Goal: Task Accomplishment & Management: Manage account settings

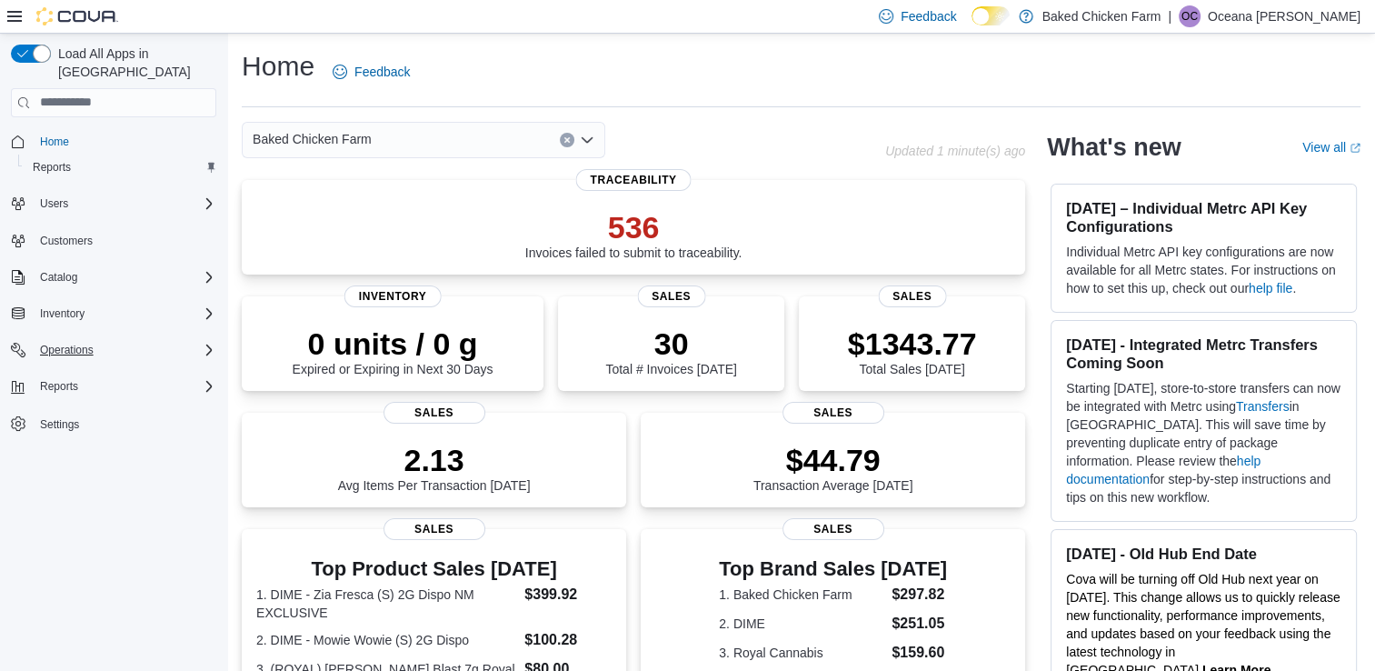
click at [145, 339] on div "Operations" at bounding box center [125, 350] width 184 height 22
click at [114, 368] on span "Cash Management" at bounding box center [79, 375] width 92 height 15
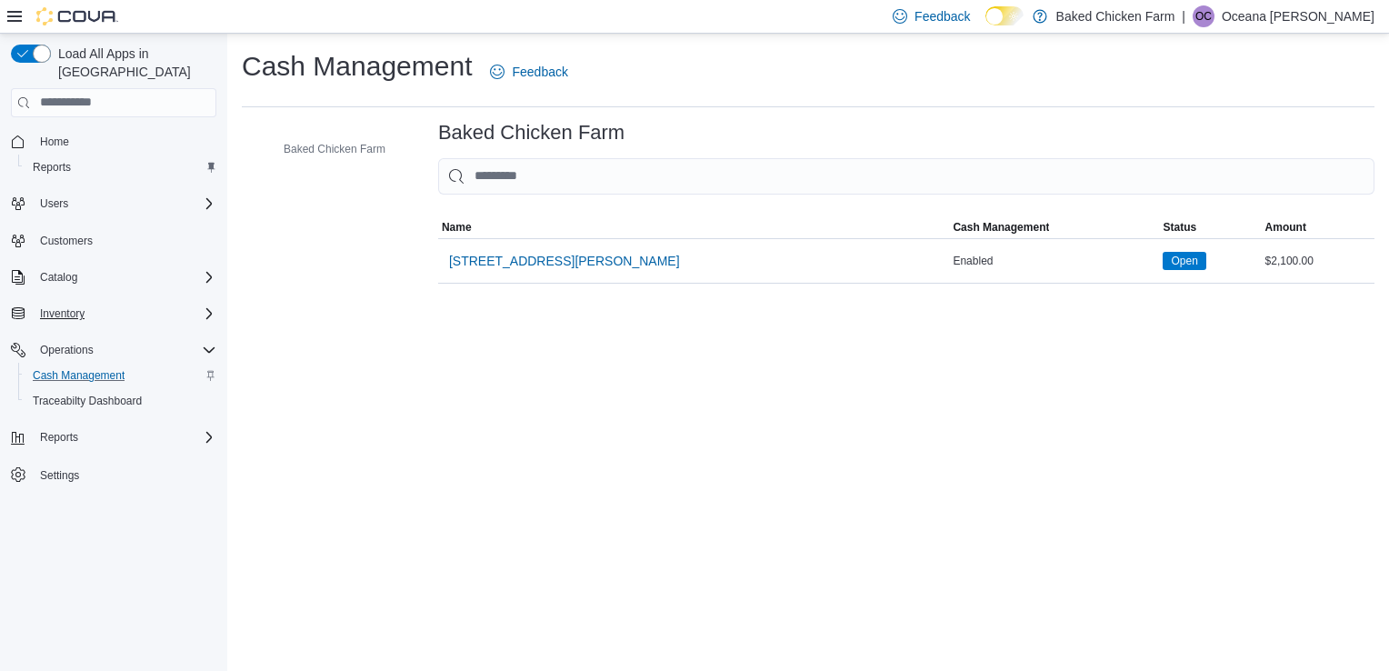
click at [193, 303] on div "Inventory" at bounding box center [125, 314] width 184 height 22
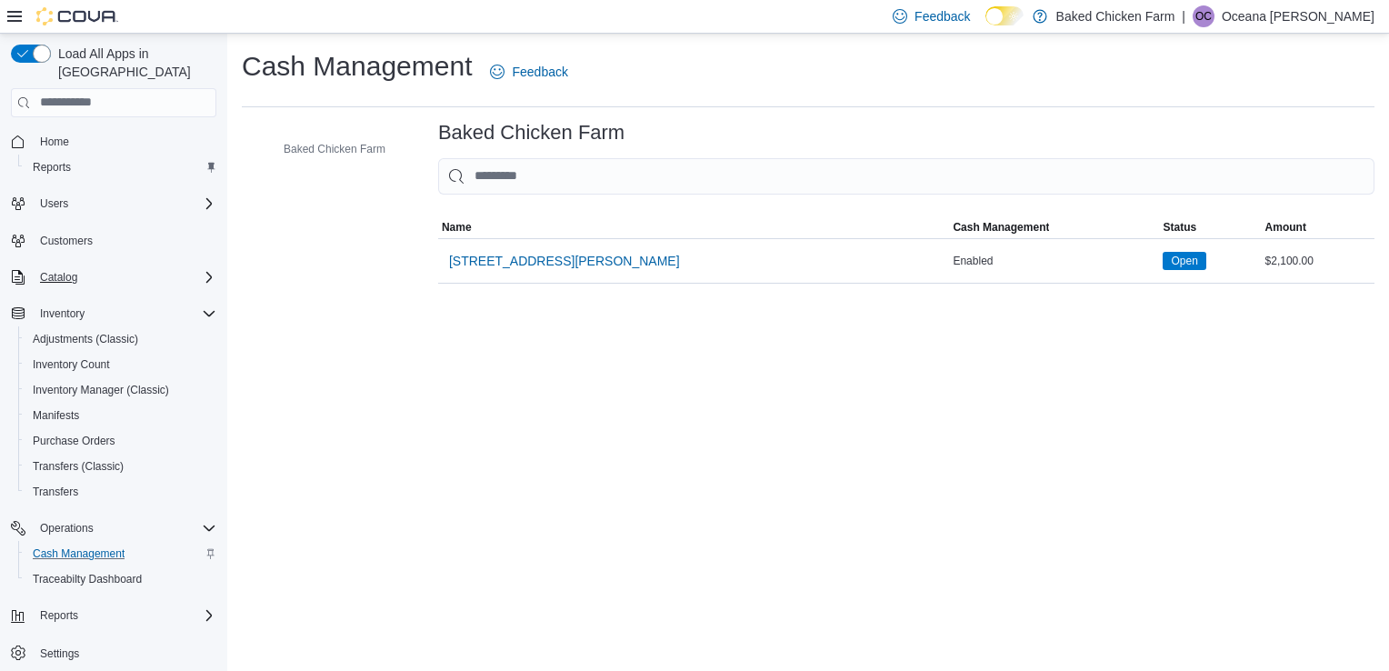
click at [190, 266] on div "Catalog" at bounding box center [125, 277] width 184 height 22
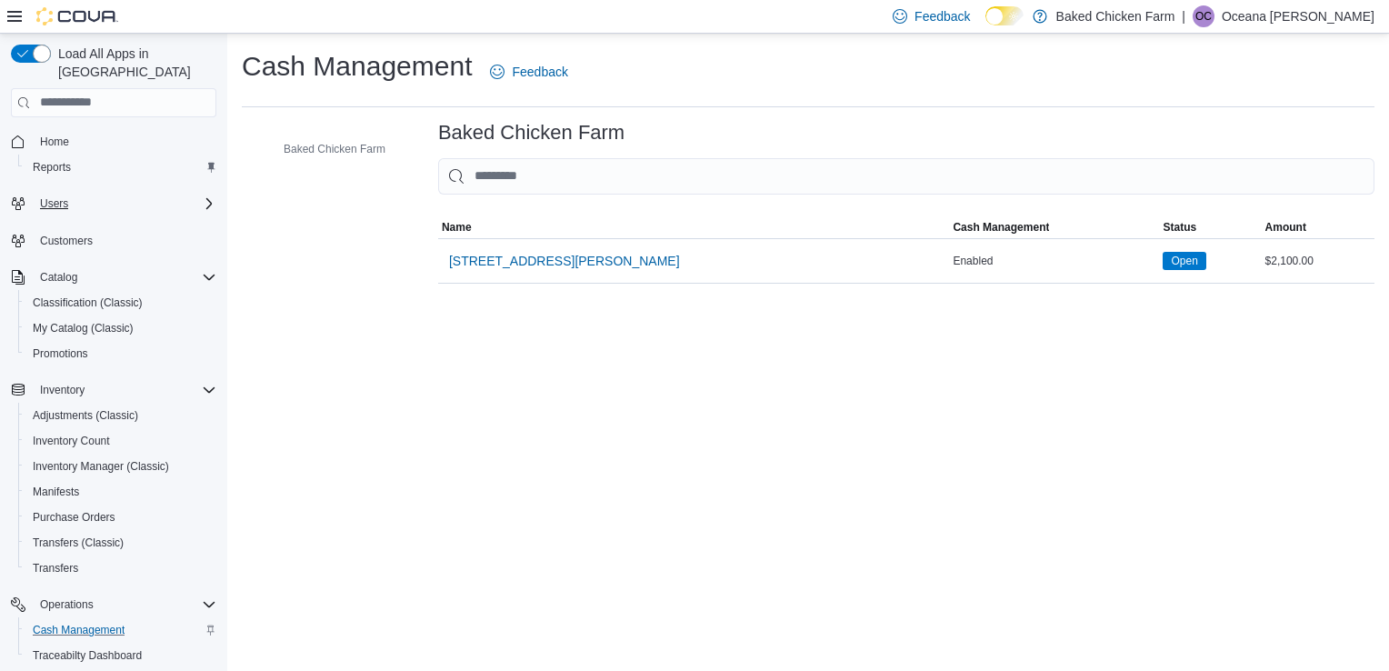
click at [163, 193] on div "Users" at bounding box center [125, 204] width 184 height 22
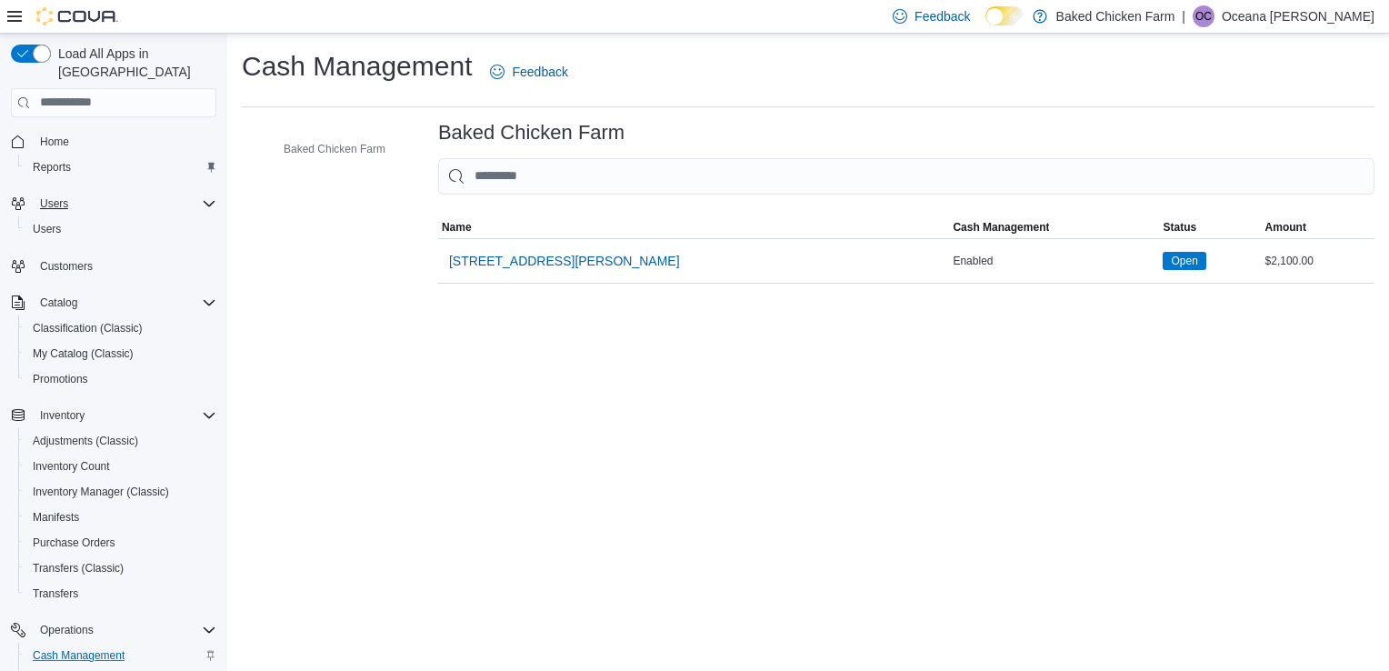
click at [161, 193] on div "Users" at bounding box center [125, 204] width 184 height 22
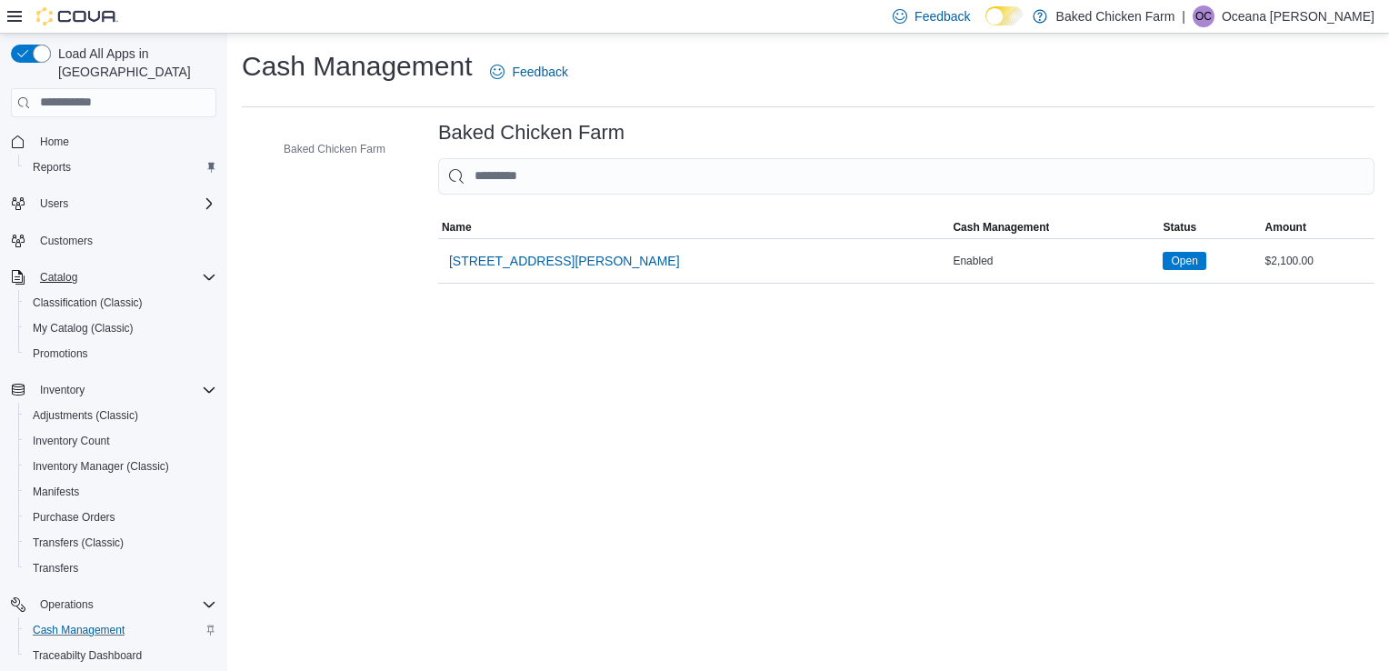
click at [154, 266] on div "Catalog" at bounding box center [125, 277] width 184 height 22
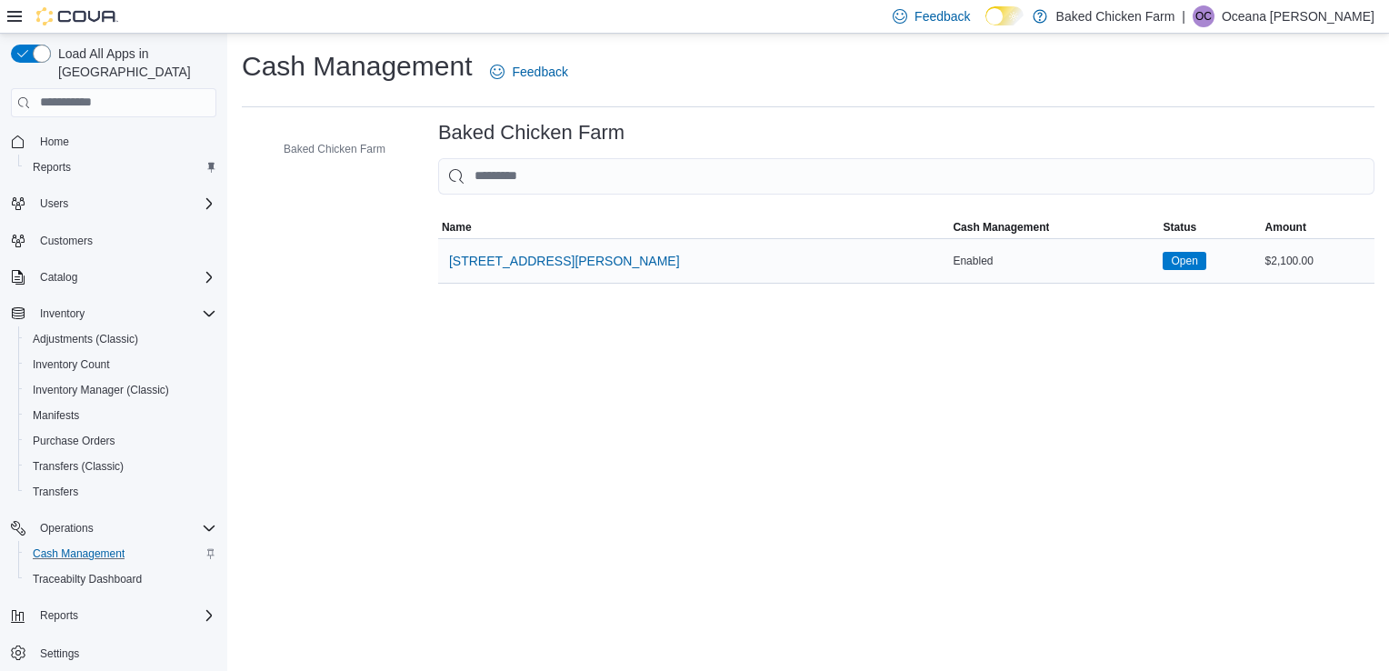
click at [699, 253] on div "[STREET_ADDRESS][PERSON_NAME]" at bounding box center [694, 261] width 512 height 44
click at [578, 256] on span "[STREET_ADDRESS][PERSON_NAME]" at bounding box center [564, 261] width 231 height 18
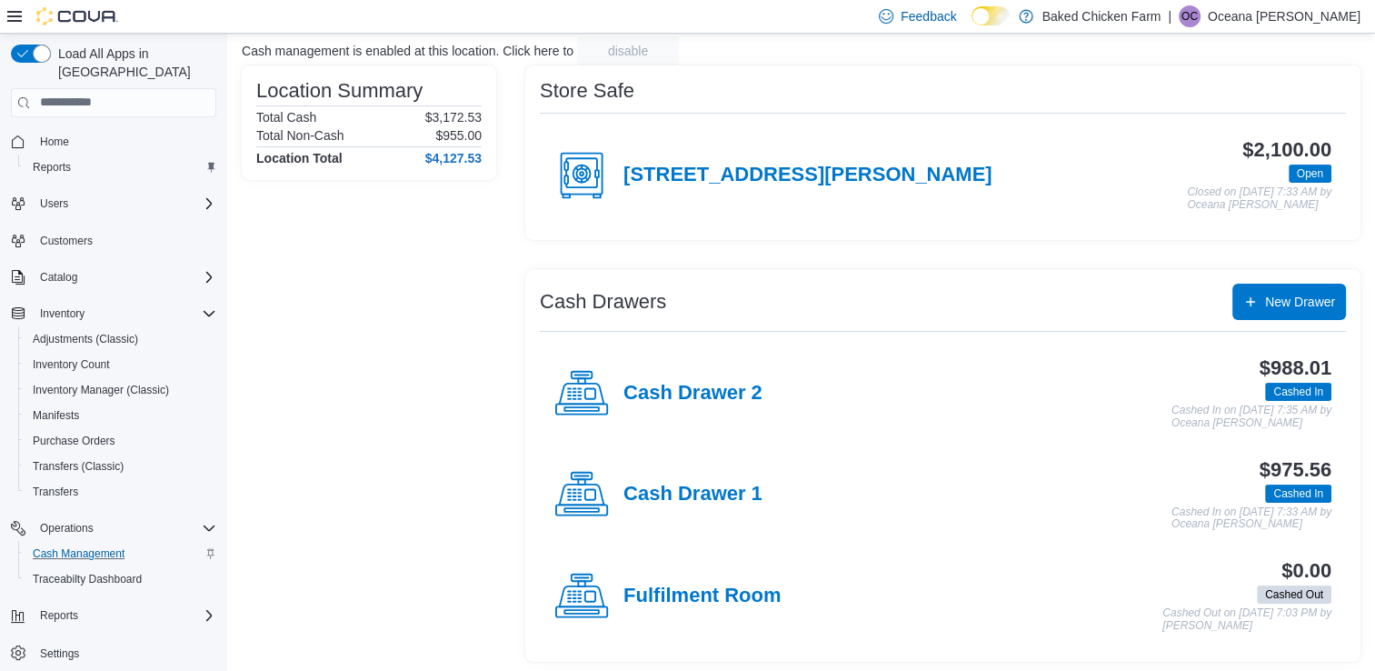
scroll to position [121, 0]
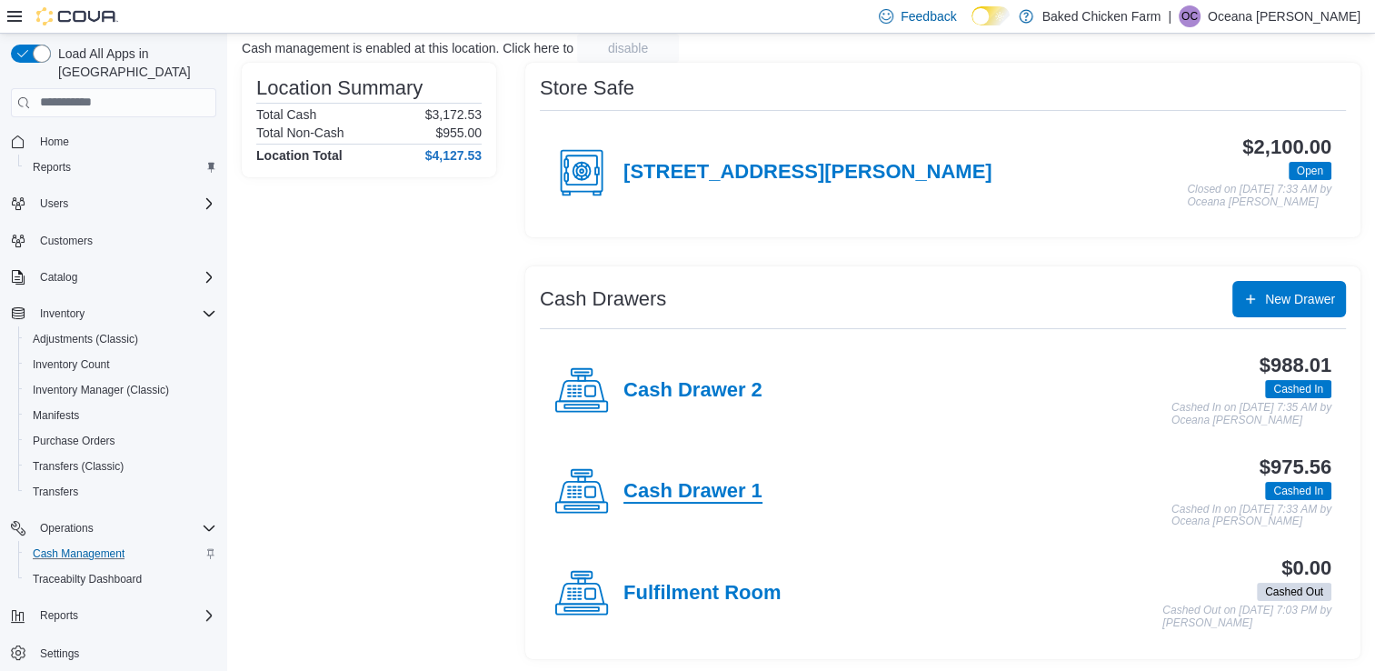
click at [720, 489] on h4 "Cash Drawer 1" at bounding box center [692, 492] width 139 height 24
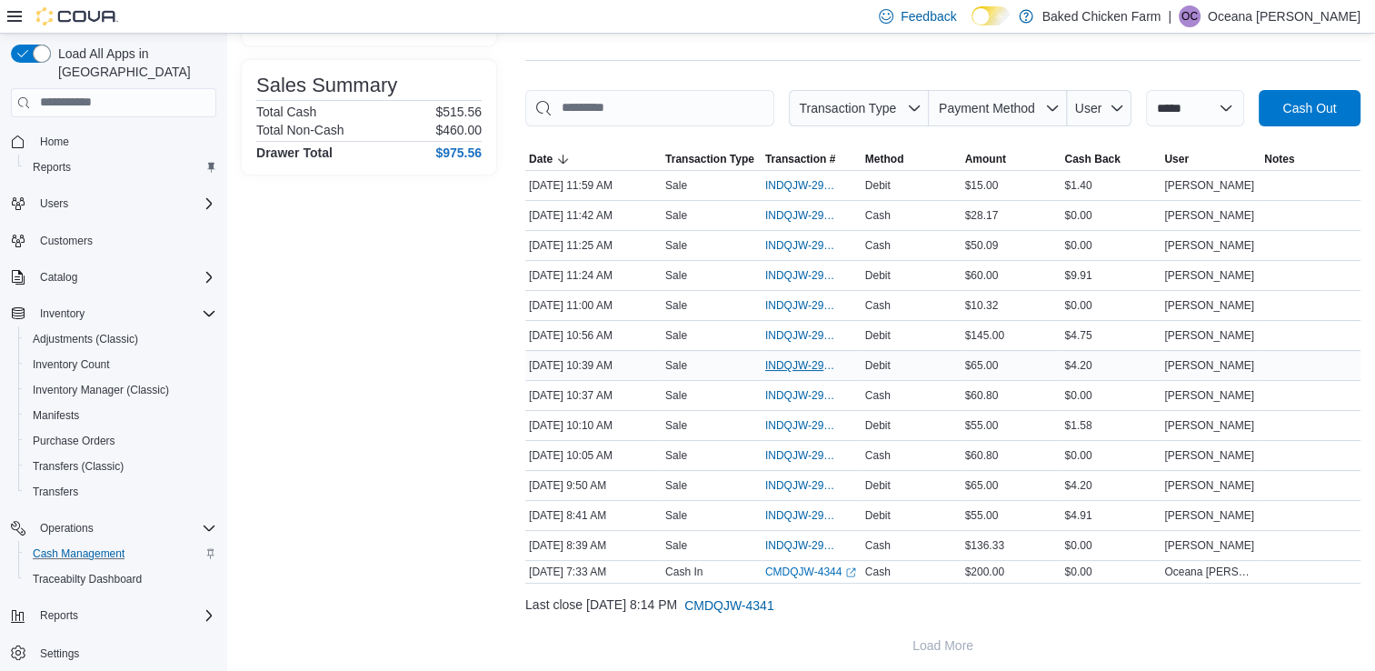
scroll to position [227, 0]
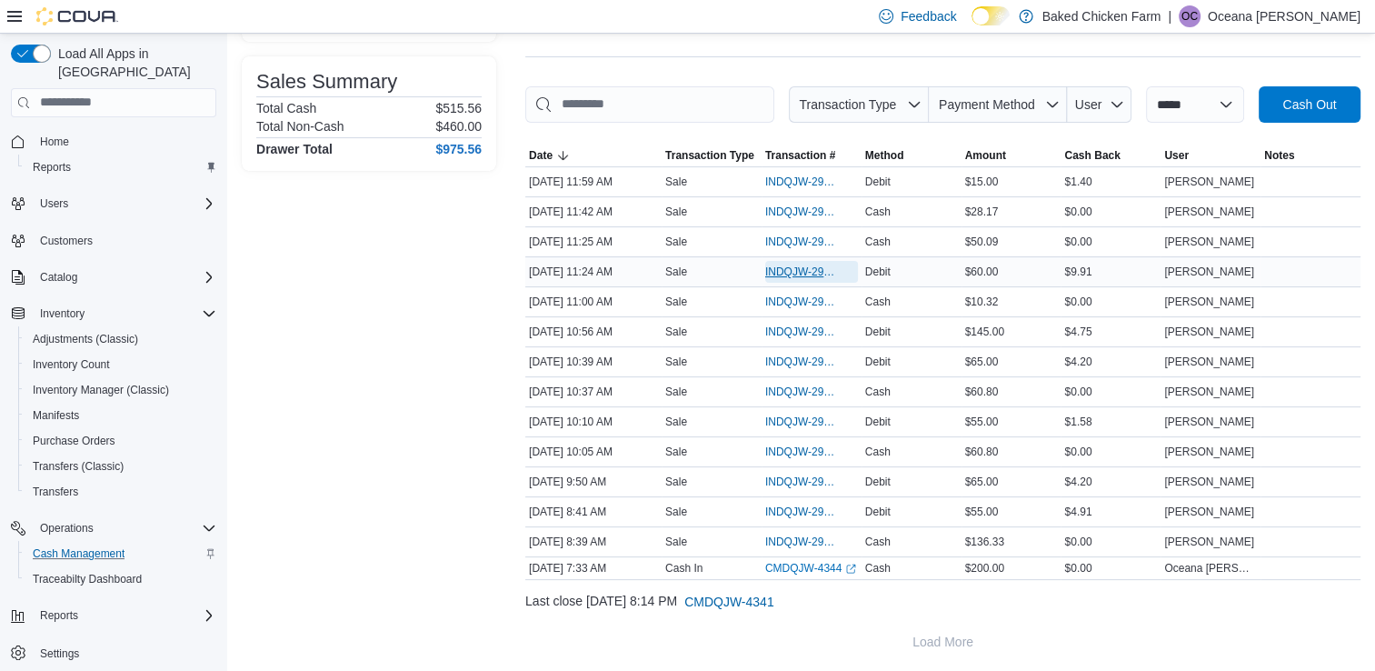
click at [823, 264] on span "INDQJW-29447" at bounding box center [802, 271] width 75 height 15
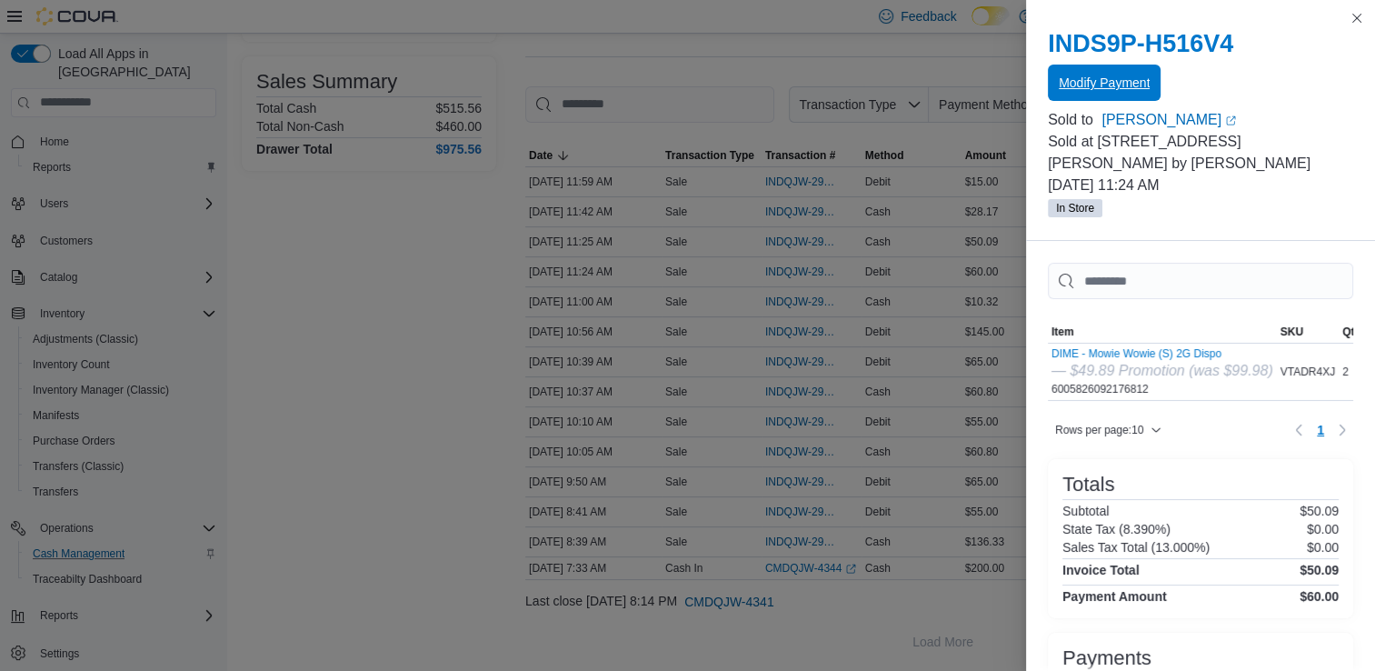
click at [1143, 81] on span "Modify Payment" at bounding box center [1104, 83] width 91 height 18
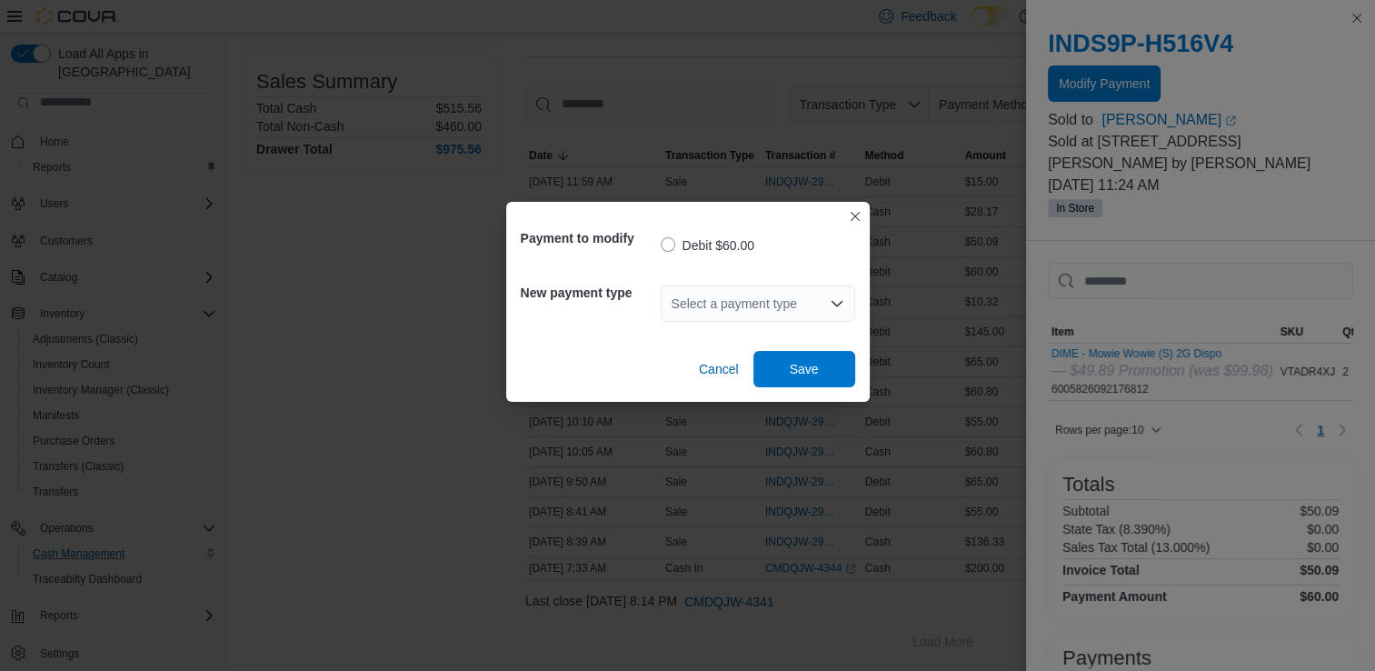
click at [833, 304] on icon "Open list of options" at bounding box center [836, 303] width 11 height 5
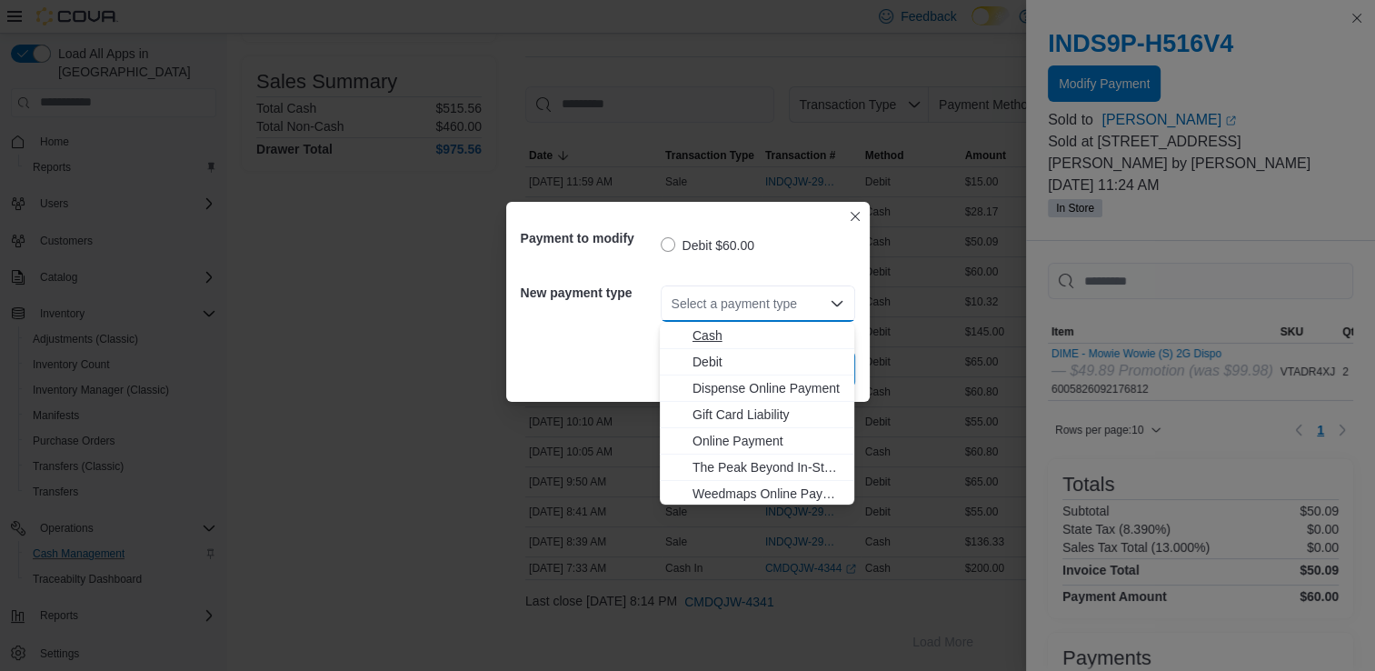
click at [740, 332] on span "Cash" at bounding box center [768, 335] width 151 height 18
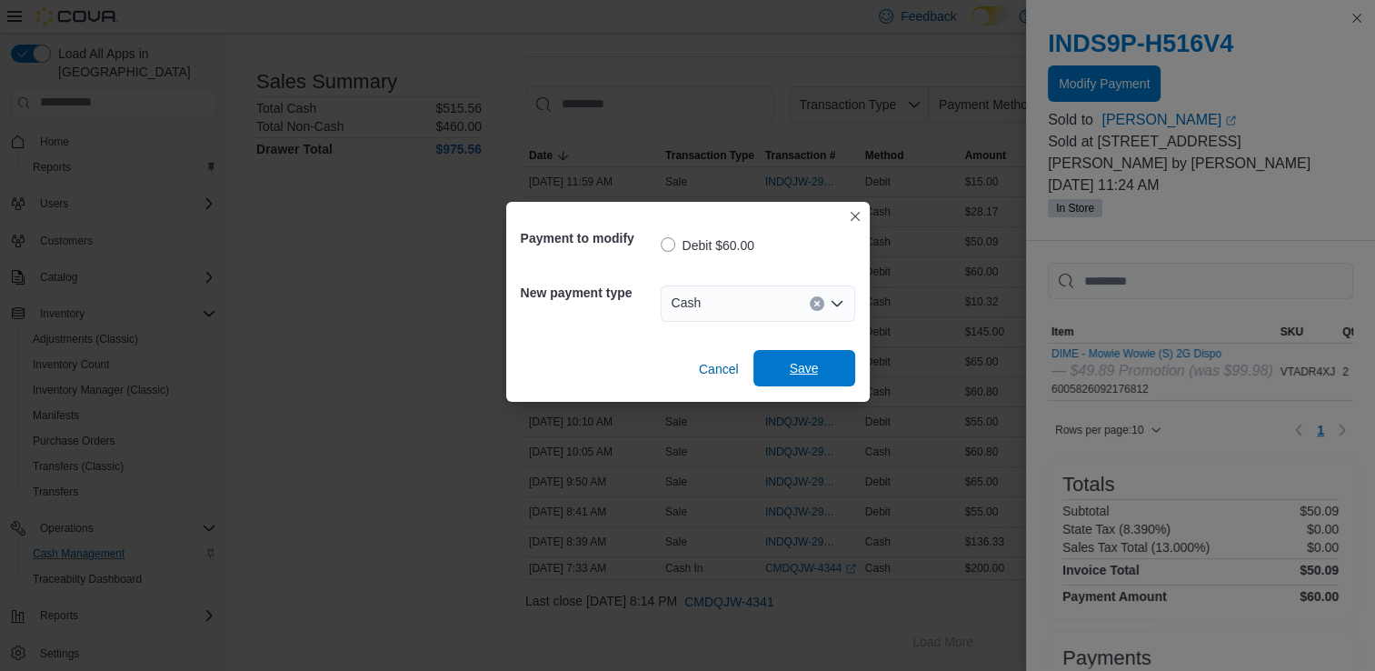
click at [805, 368] on span "Save" at bounding box center [804, 368] width 29 height 18
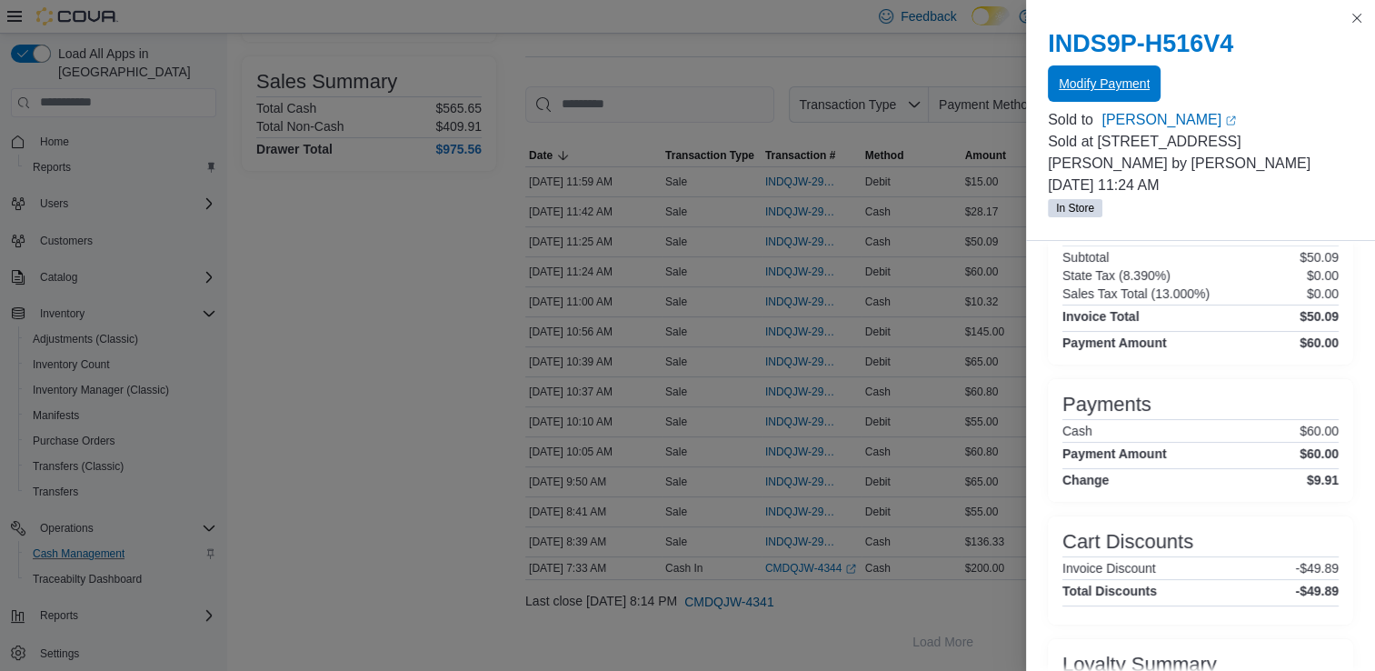
scroll to position [360, 0]
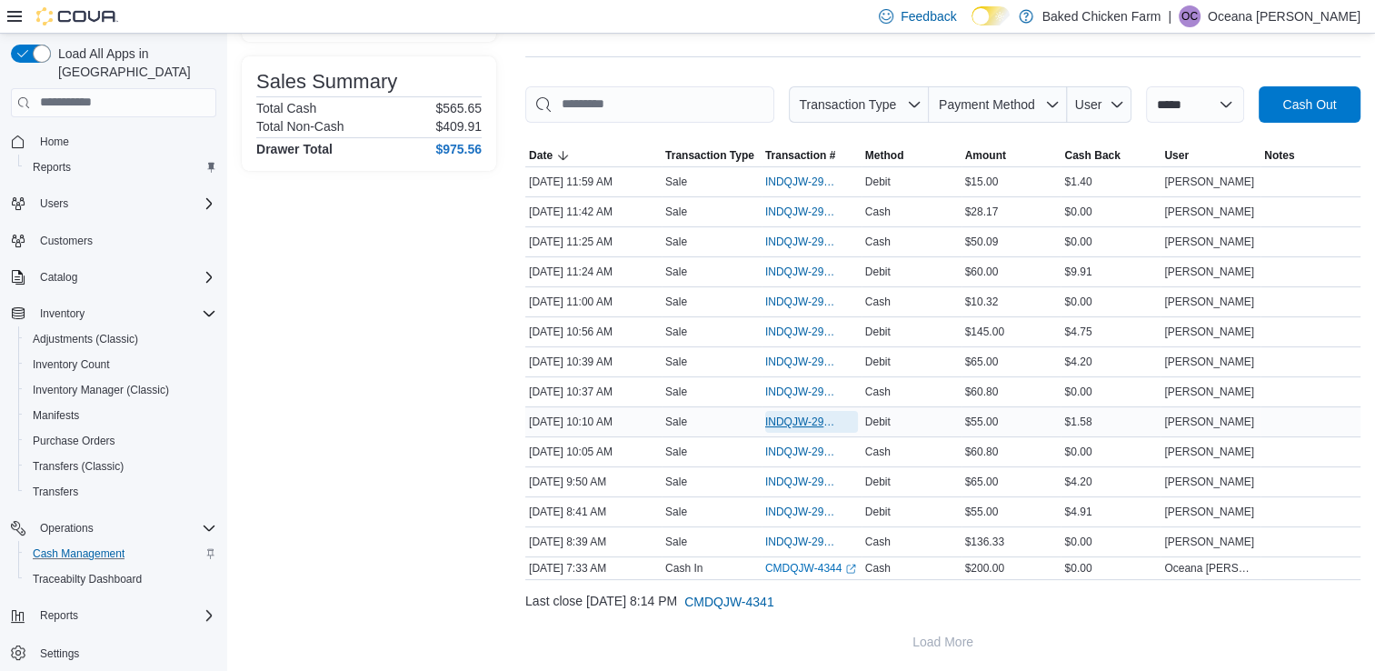
click at [815, 417] on span "INDQJW-29437" at bounding box center [802, 421] width 75 height 15
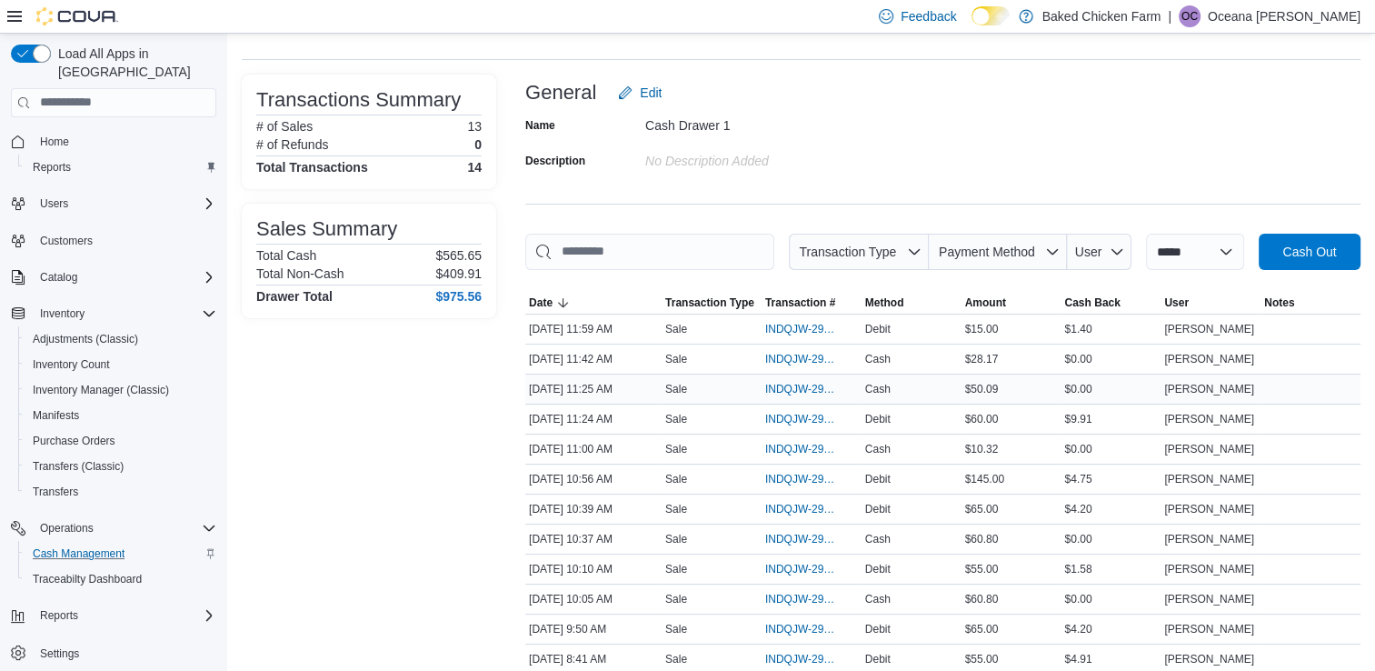
scroll to position [80, 0]
click at [803, 322] on span "INDQJW-29454" at bounding box center [802, 329] width 75 height 15
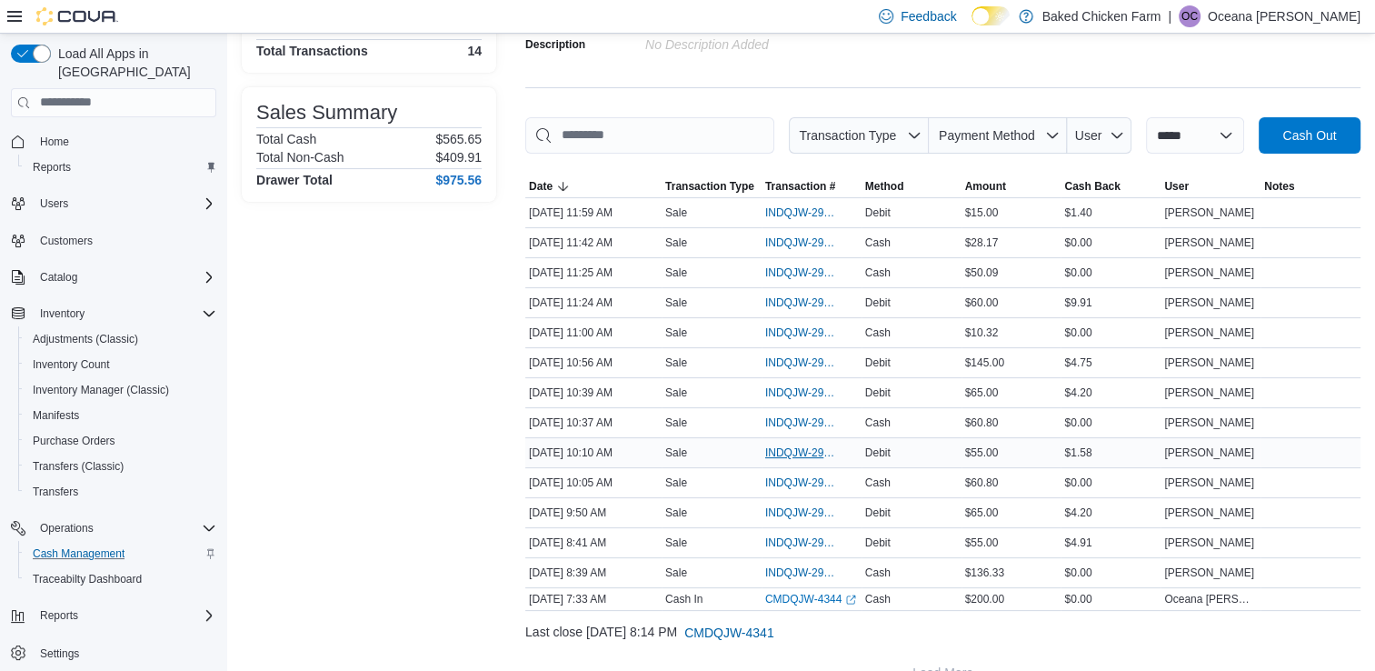
scroll to position [227, 0]
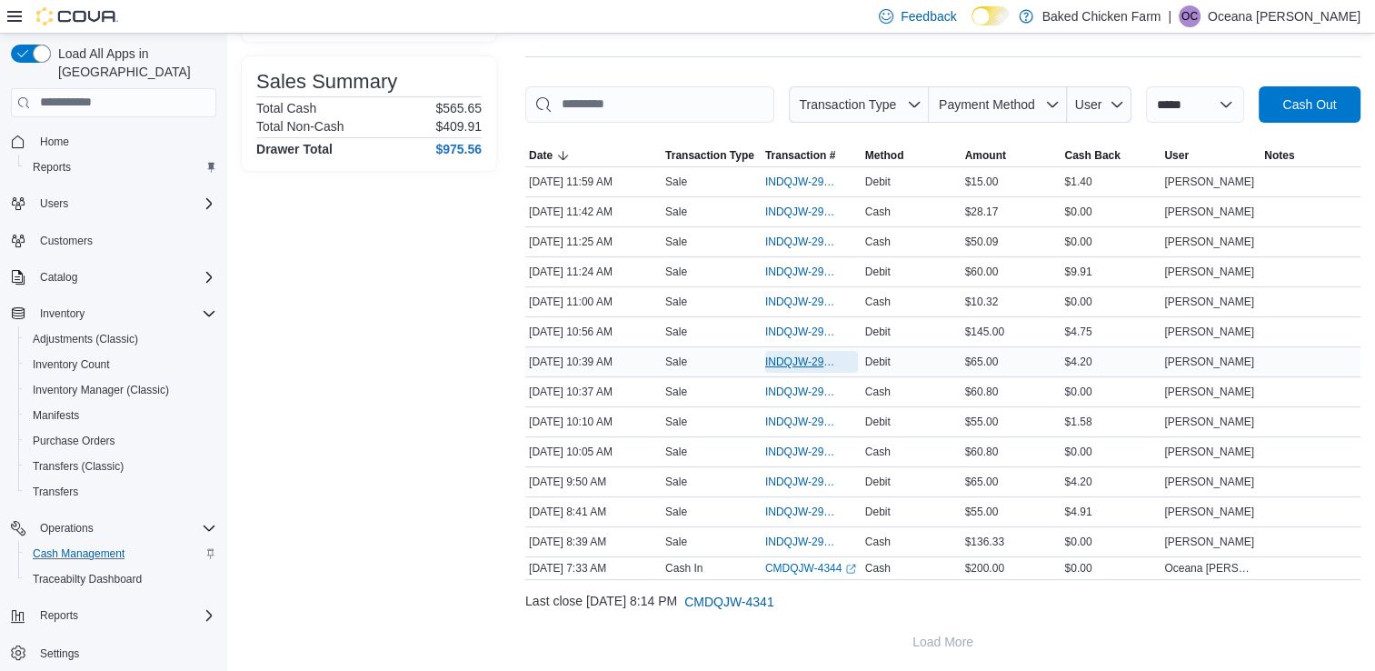
click at [804, 357] on span "INDQJW-29440" at bounding box center [802, 361] width 75 height 15
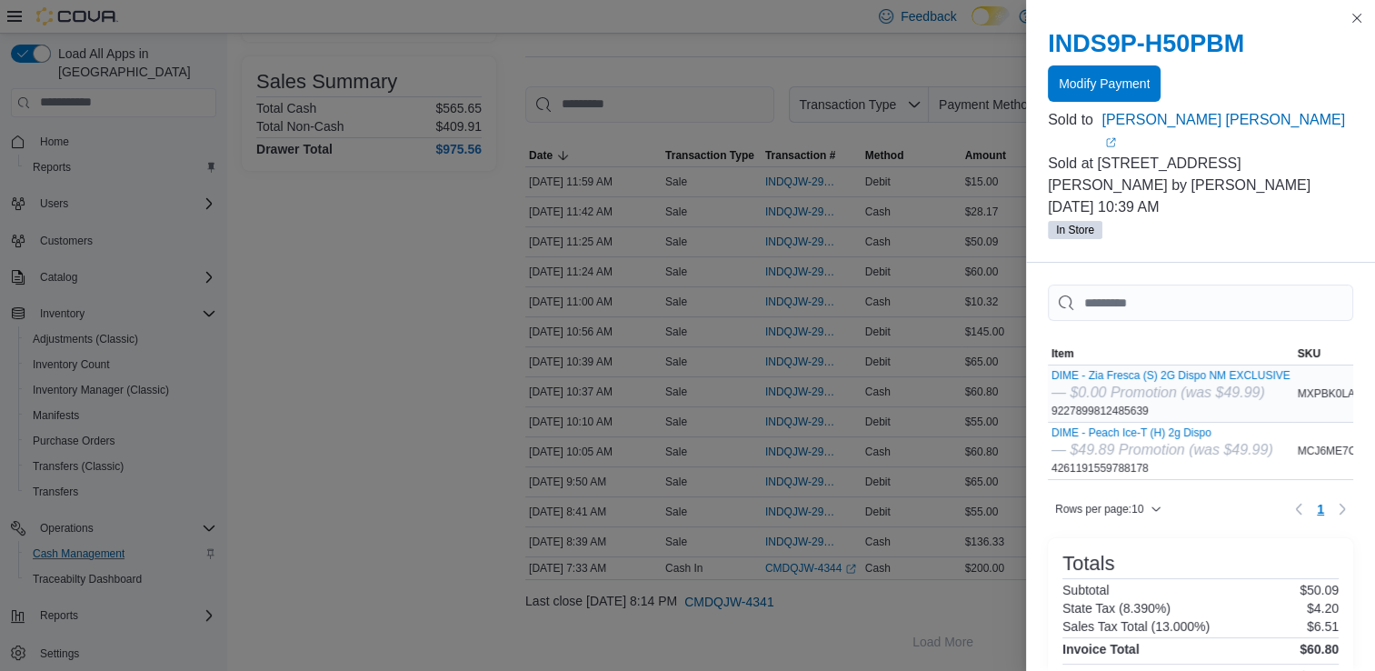
click at [1199, 382] on div "— $0.00 Promotion (was $49.99)" at bounding box center [1171, 393] width 239 height 22
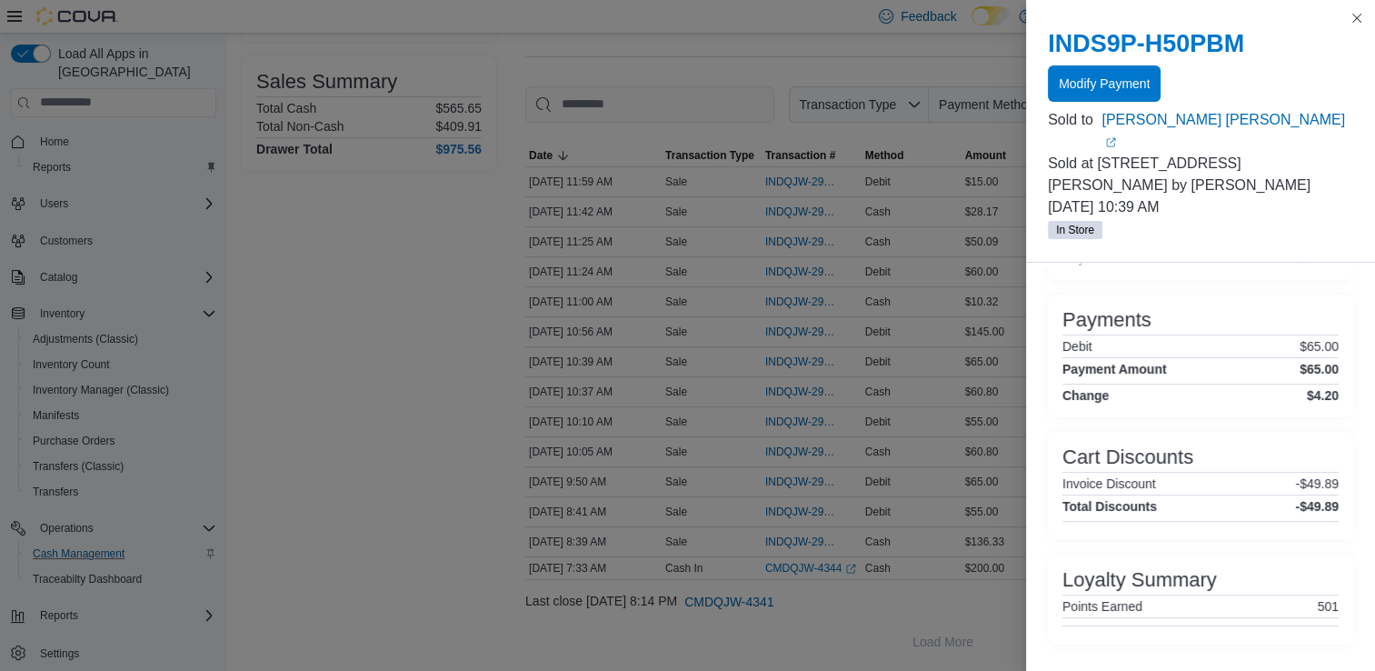
scroll to position [0, 0]
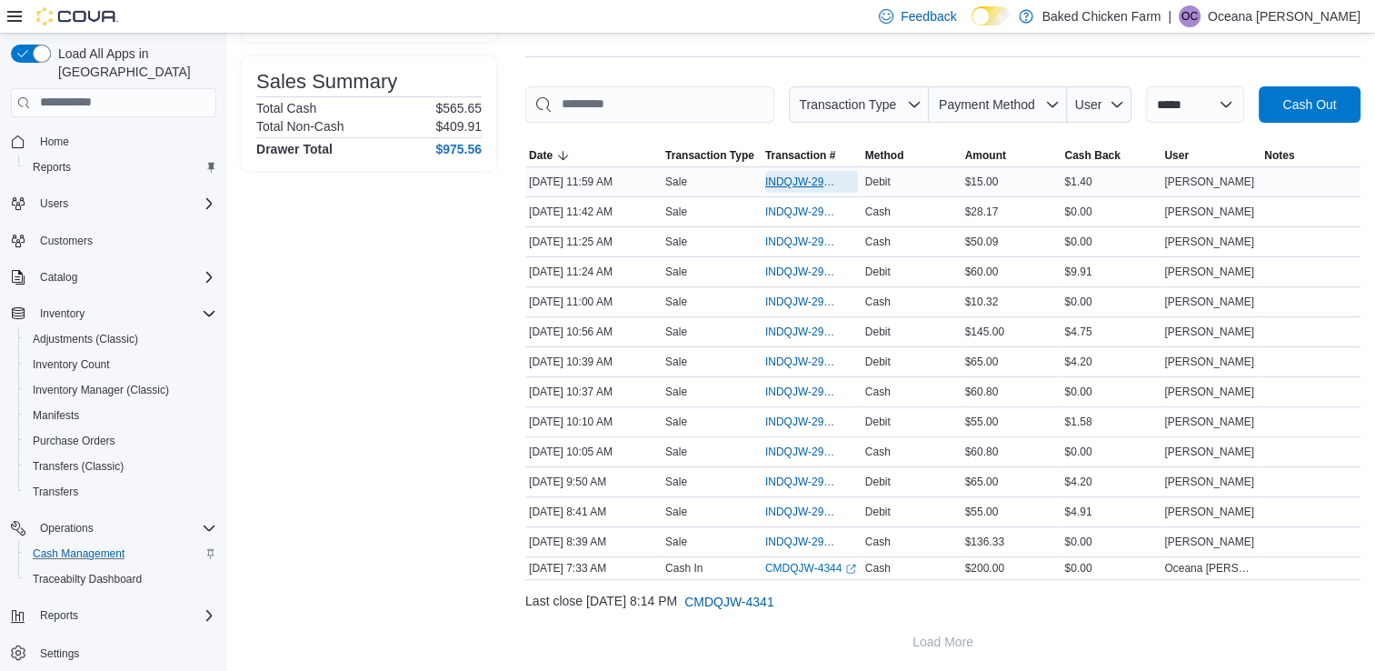
click at [811, 179] on span "INDQJW-29454" at bounding box center [802, 181] width 75 height 15
click at [806, 267] on span "INDQJW-29447" at bounding box center [802, 271] width 75 height 15
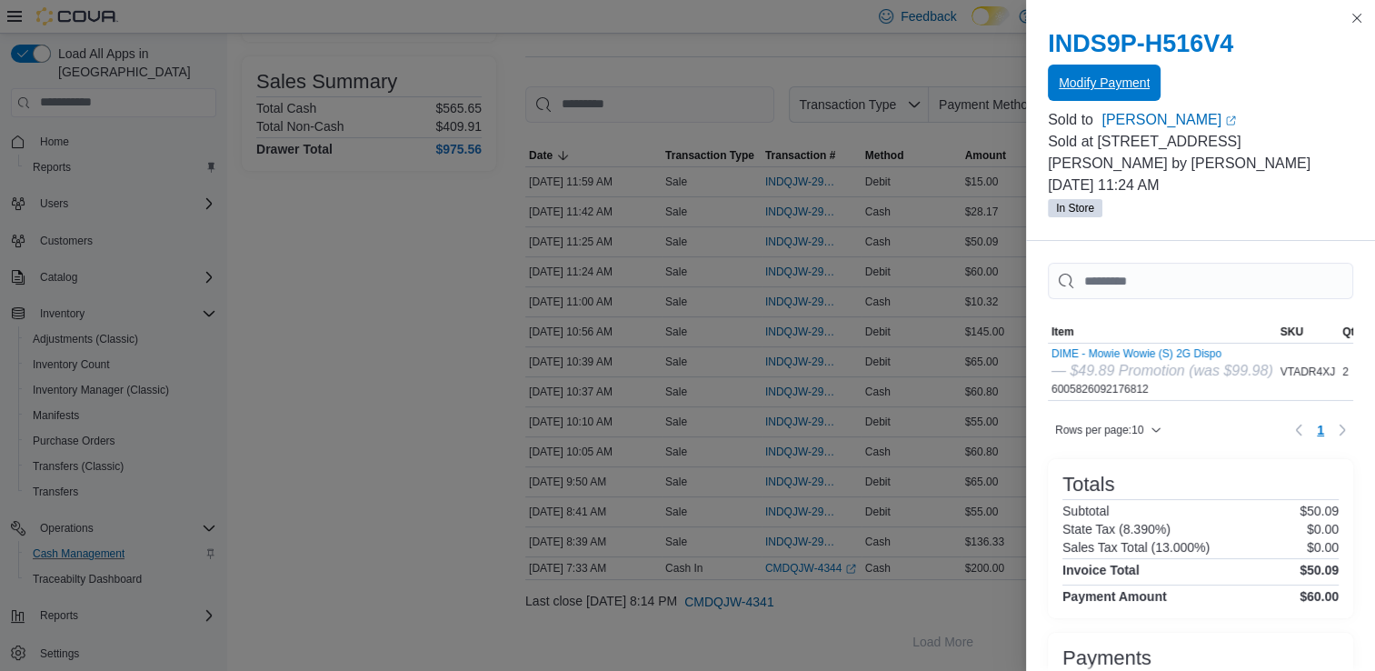
click at [1105, 89] on span "Modify Payment" at bounding box center [1104, 83] width 91 height 18
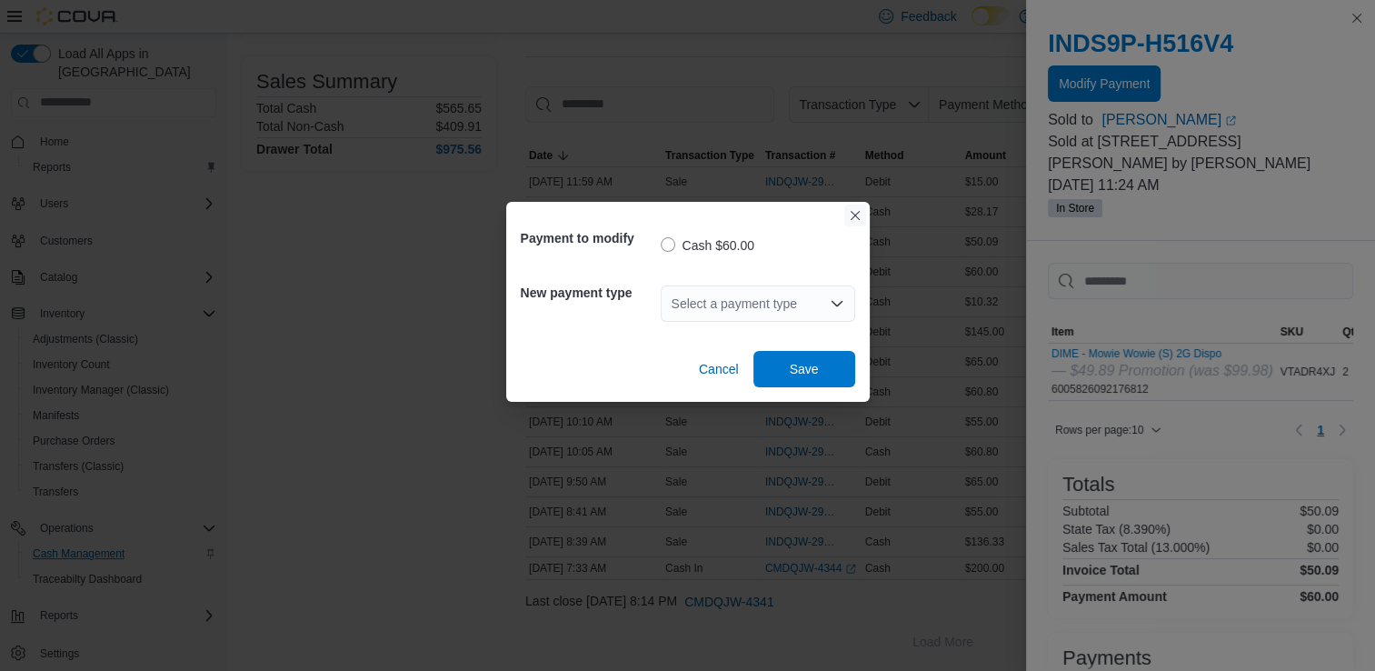
click at [862, 217] on button "Closes this modal window" at bounding box center [855, 215] width 22 height 22
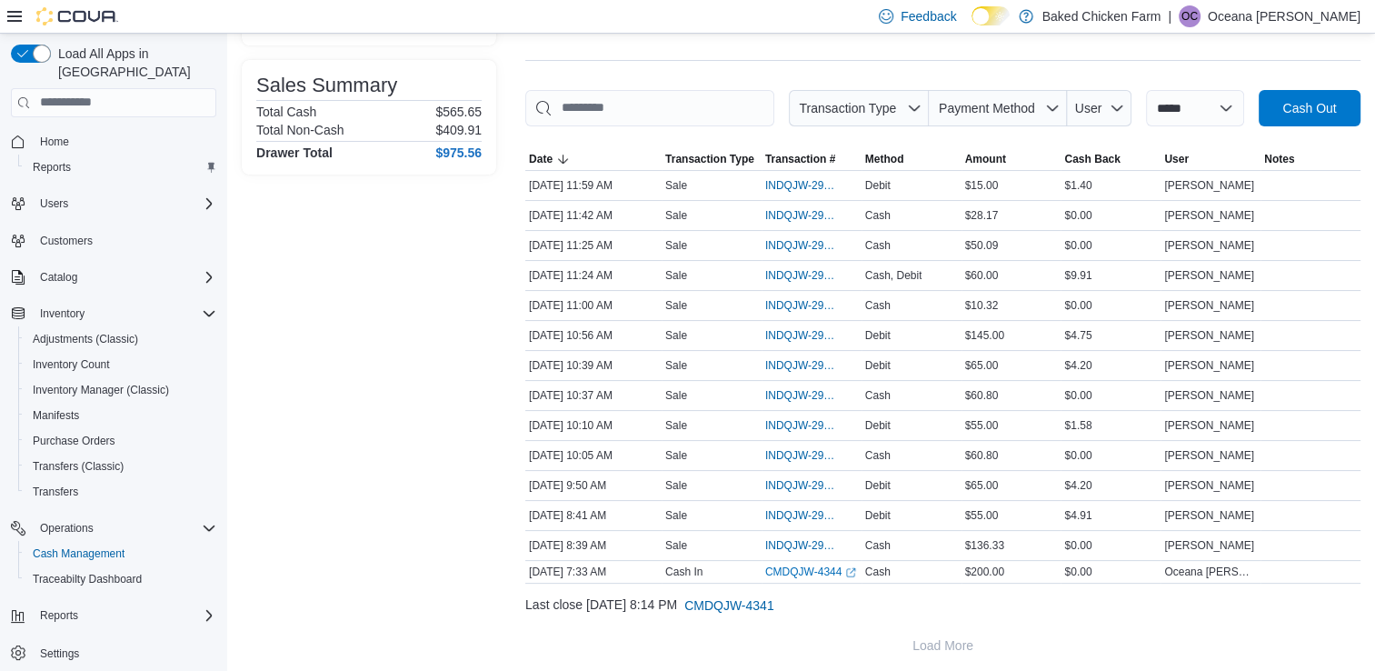
scroll to position [222, 0]
click at [808, 274] on span "INDQJW-29447" at bounding box center [802, 277] width 75 height 15
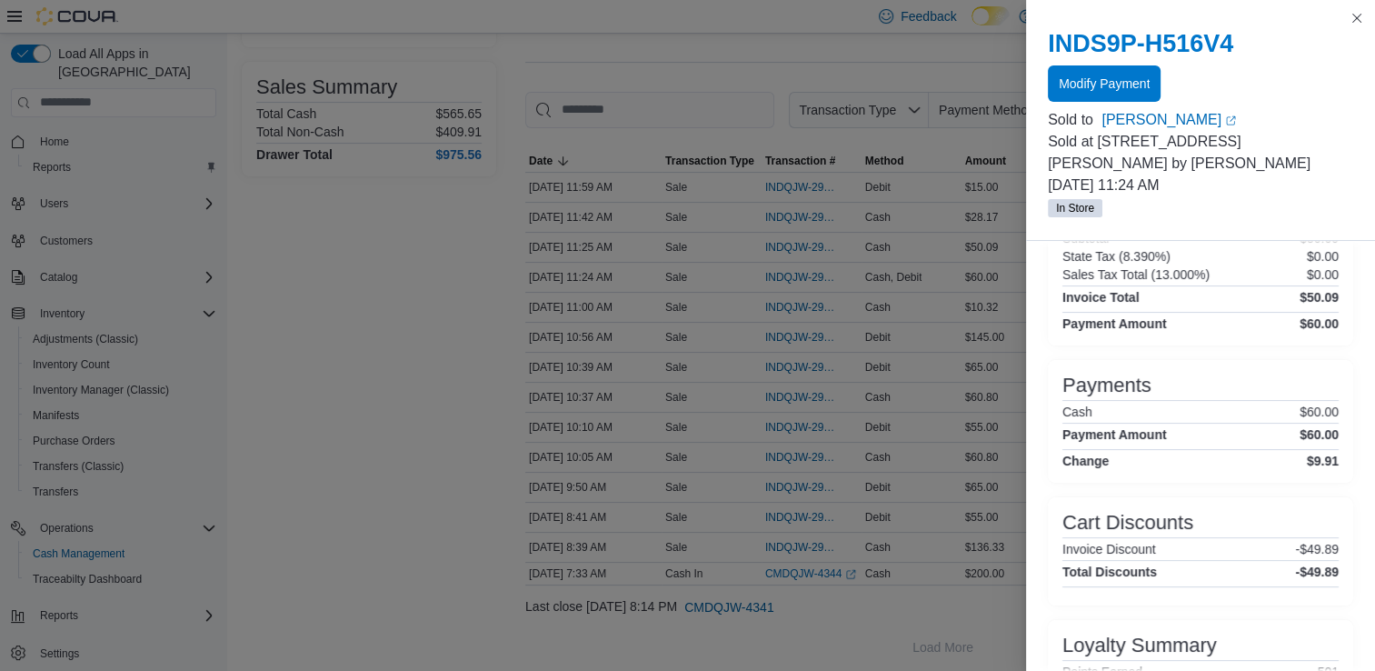
scroll to position [274, 0]
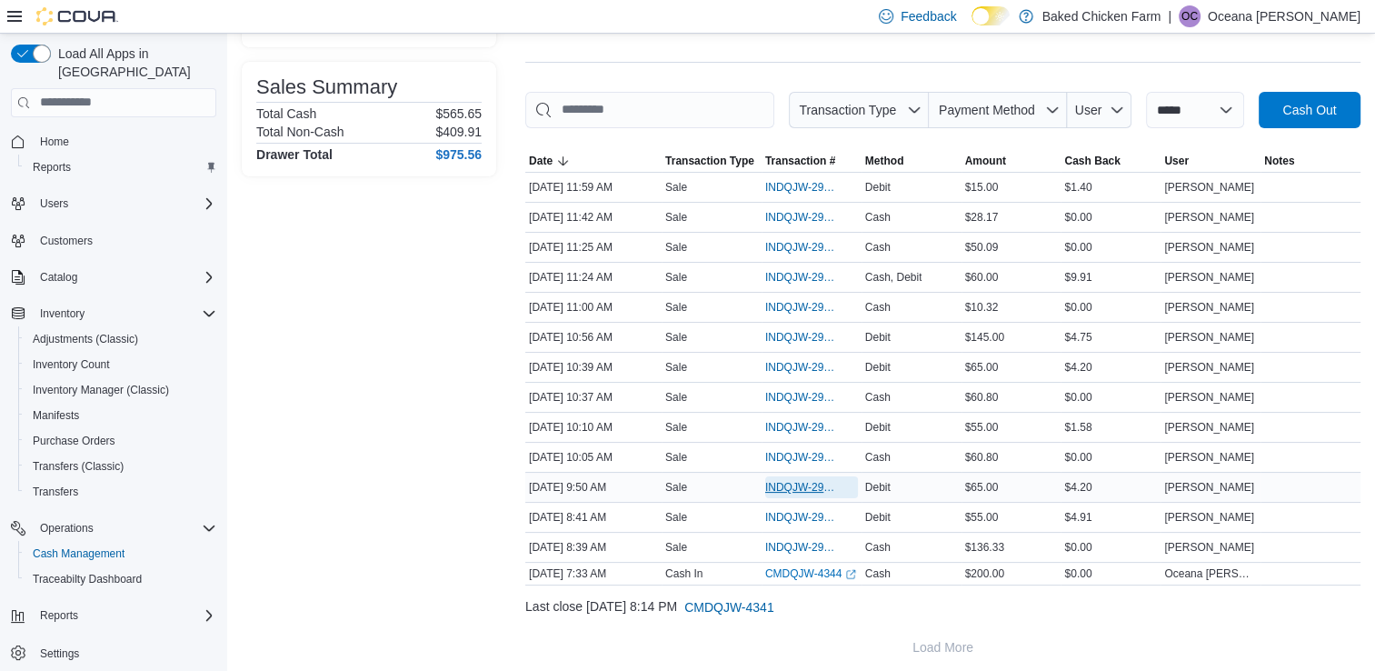
click at [814, 483] on span "INDQJW-29434" at bounding box center [802, 487] width 75 height 15
drag, startPoint x: 812, startPoint y: 365, endPoint x: 796, endPoint y: 367, distance: 16.5
click at [796, 367] on span "INDQJW-29440" at bounding box center [802, 367] width 75 height 15
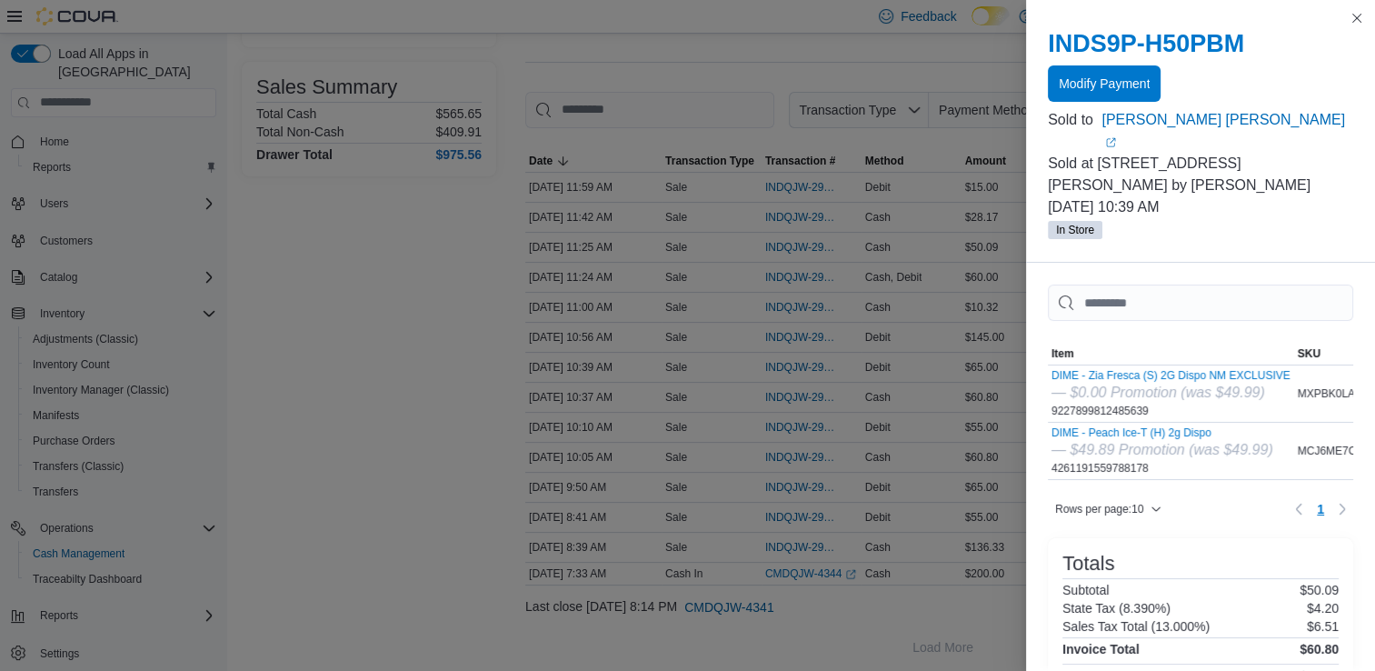
scroll to position [227, 0]
drag, startPoint x: 1129, startPoint y: 89, endPoint x: 1123, endPoint y: 81, distance: 9.8
click at [1123, 81] on span "Modify Payment" at bounding box center [1104, 83] width 91 height 18
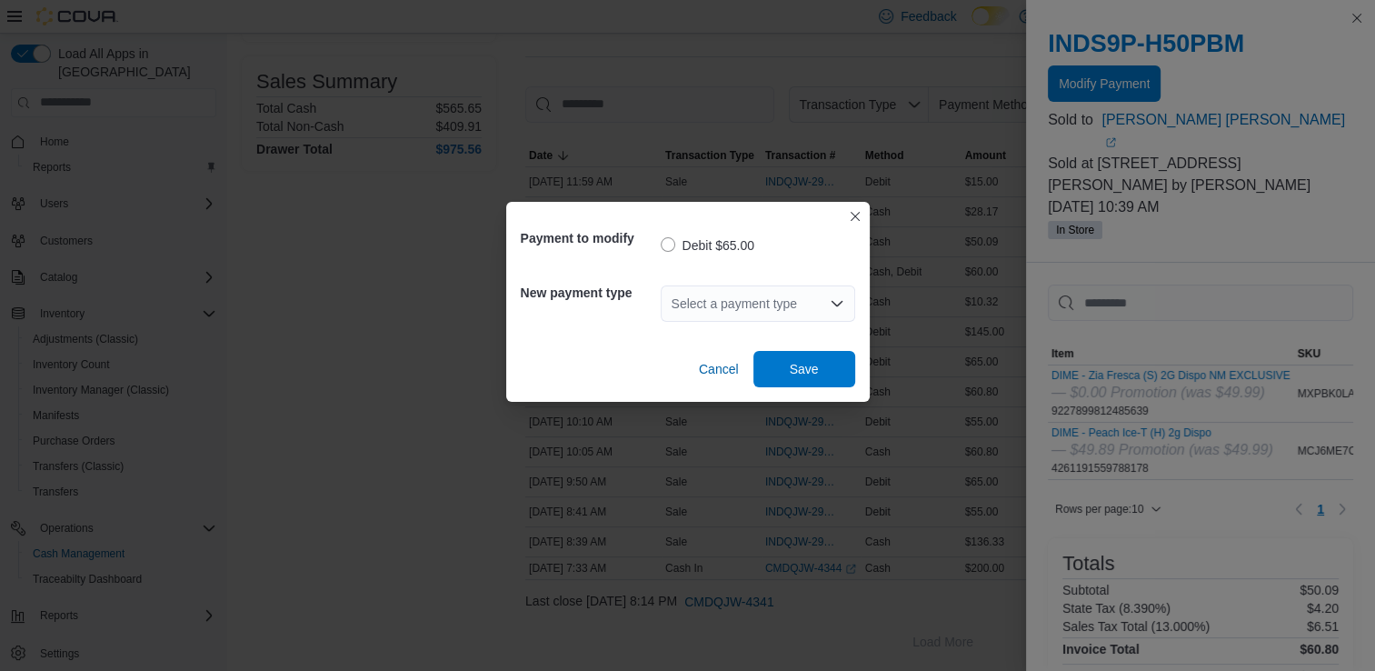
drag, startPoint x: 768, startPoint y: 296, endPoint x: 678, endPoint y: 325, distance: 94.6
click at [678, 325] on div "Select a payment type" at bounding box center [758, 303] width 194 height 58
click at [707, 304] on div "Select a payment type" at bounding box center [758, 303] width 194 height 36
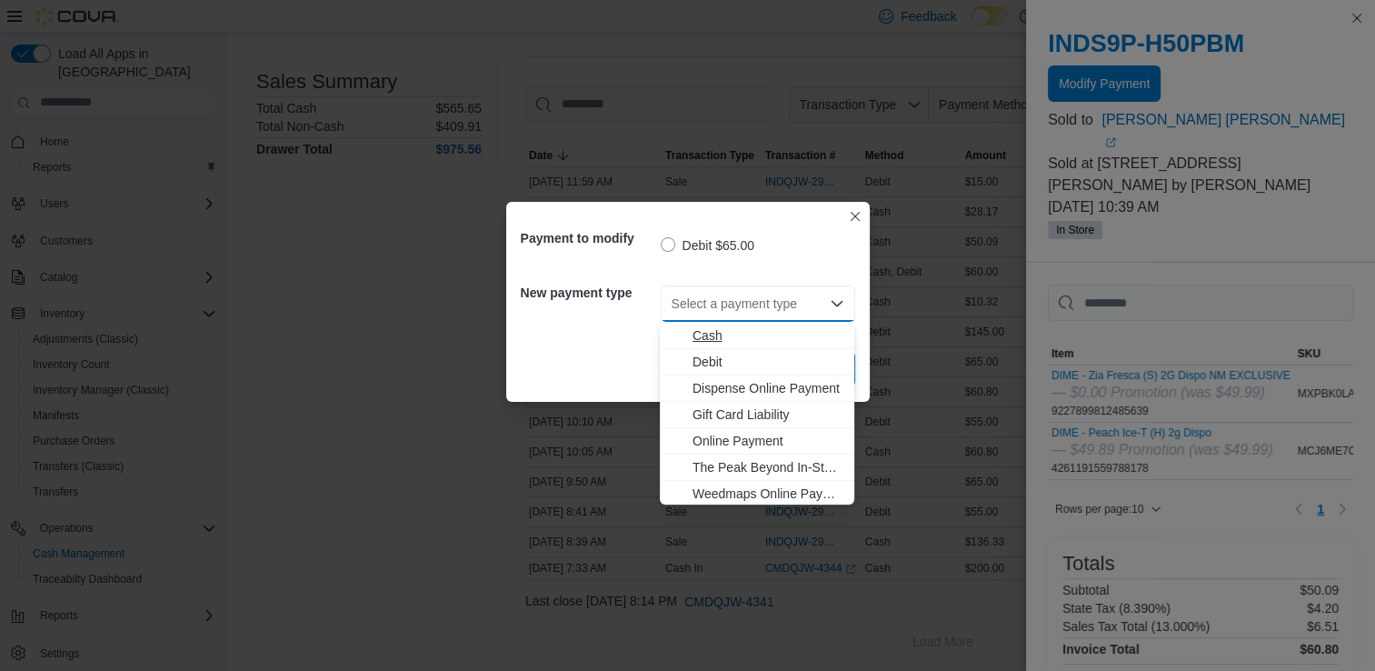
drag, startPoint x: 714, startPoint y: 324, endPoint x: 703, endPoint y: 330, distance: 12.6
click at [703, 330] on span "Cash" at bounding box center [768, 335] width 151 height 18
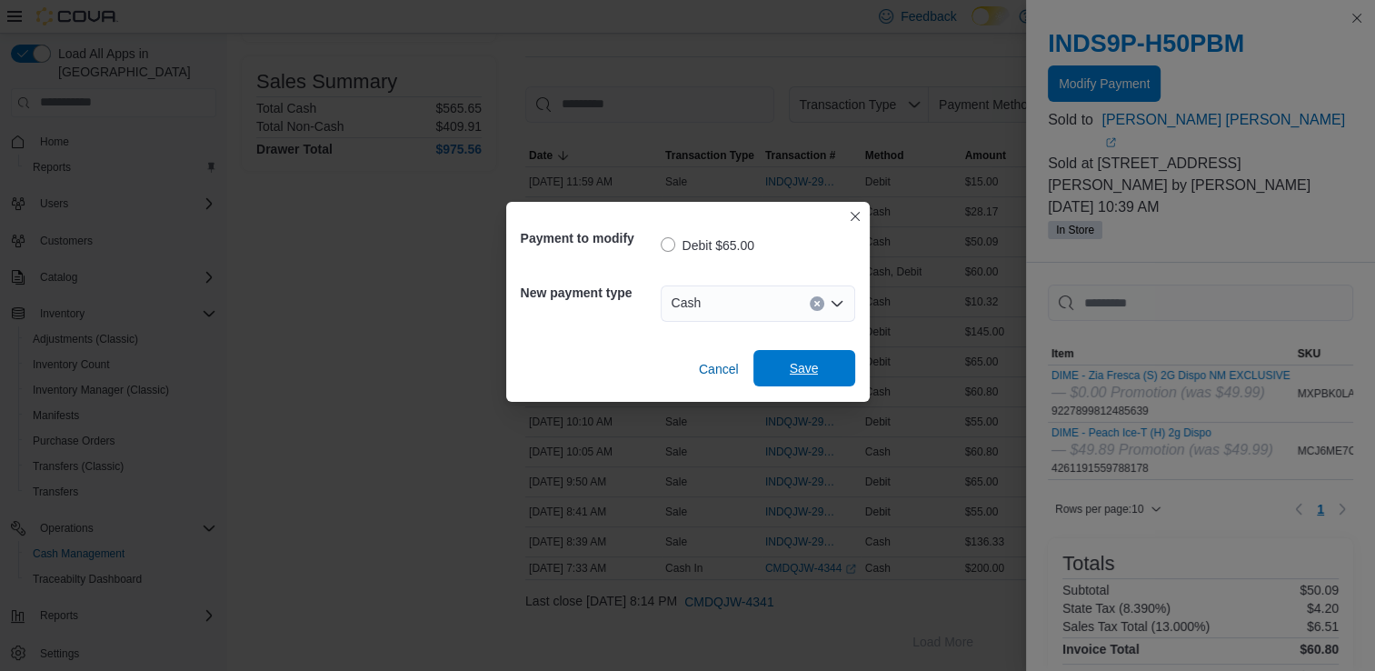
click at [815, 361] on span "Save" at bounding box center [804, 368] width 29 height 18
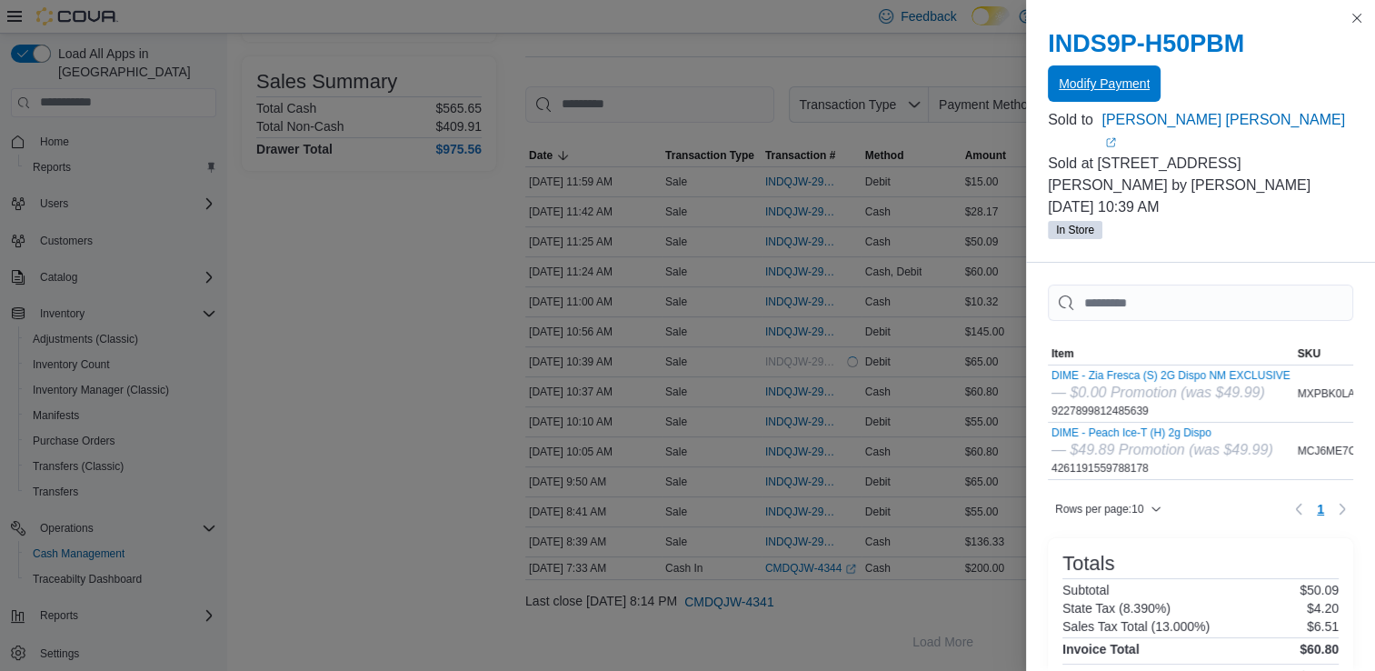
scroll to position [0, 0]
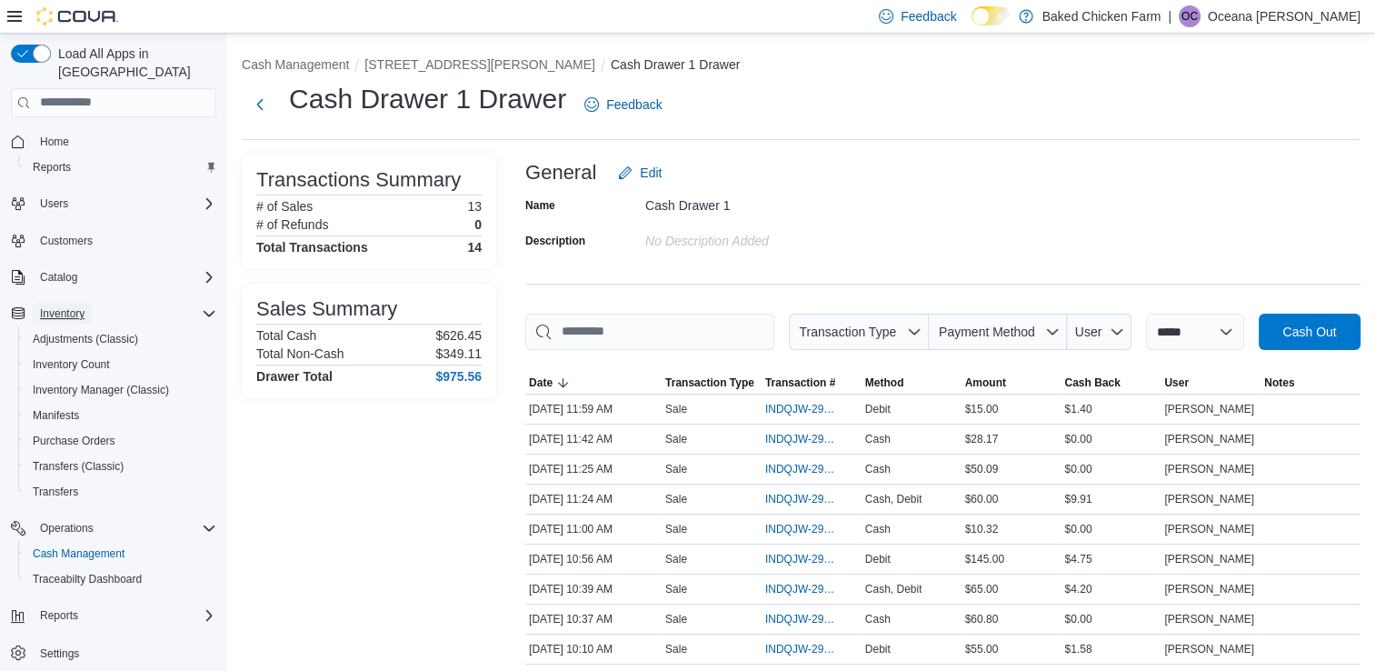
click at [65, 306] on span "Inventory" at bounding box center [62, 313] width 45 height 15
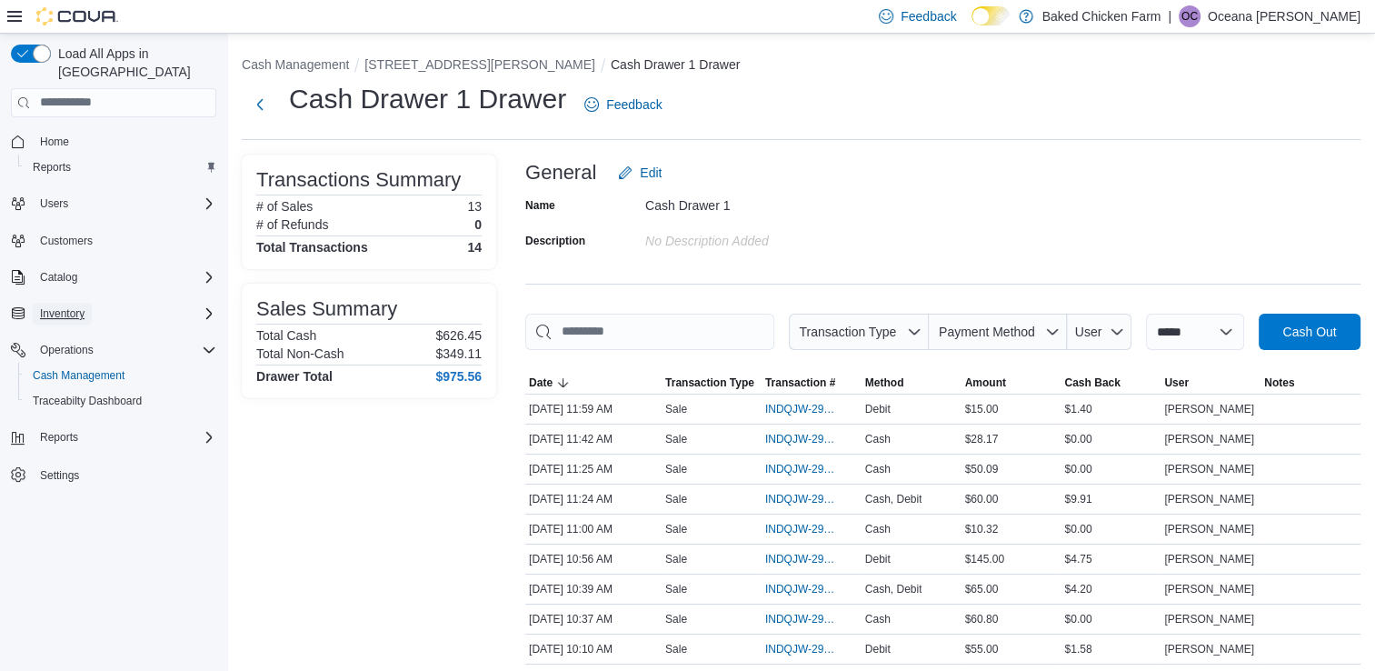
click at [62, 306] on span "Inventory" at bounding box center [62, 313] width 45 height 15
